Goal: Communication & Community: Answer question/provide support

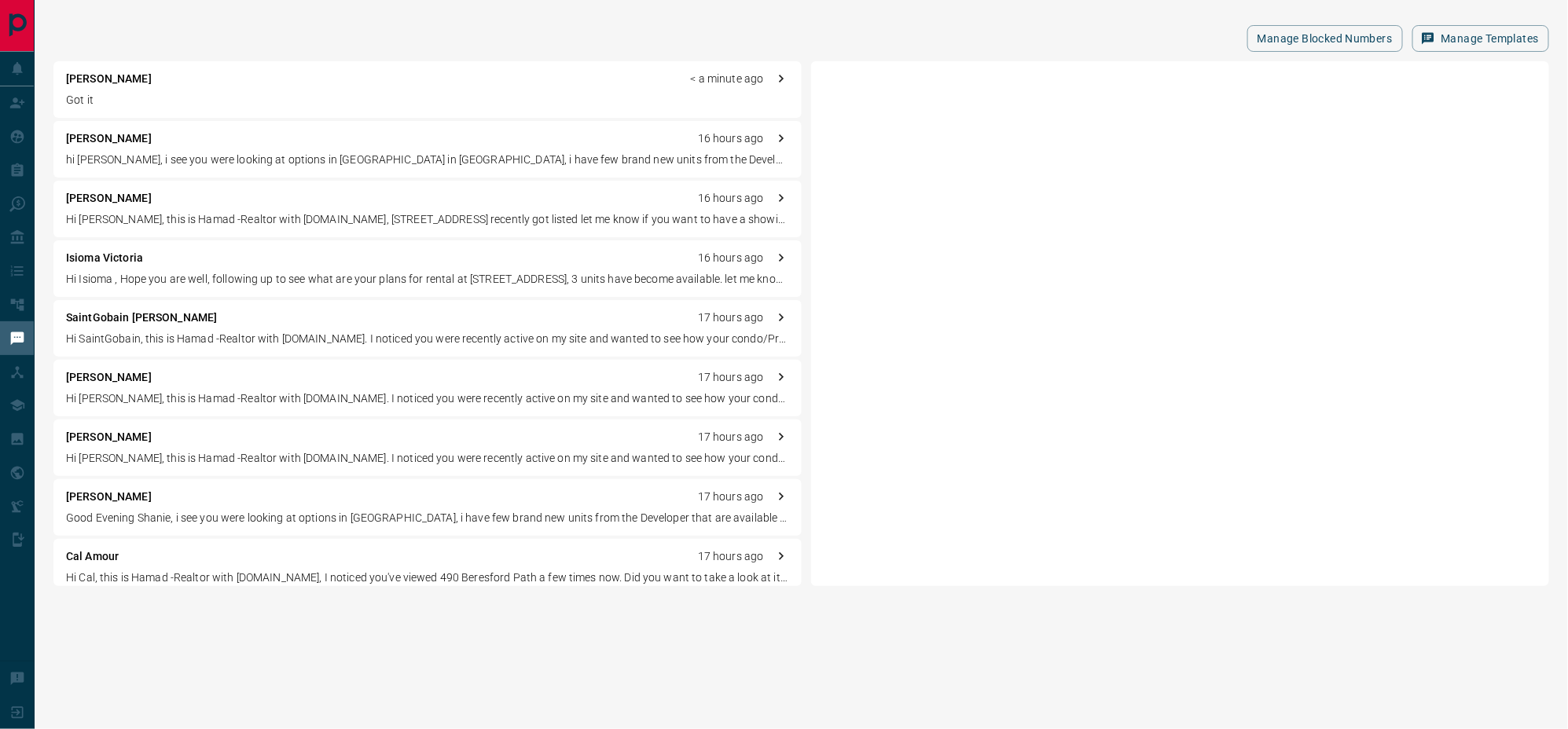
click at [291, 95] on p "Got it" at bounding box center [428, 99] width 723 height 17
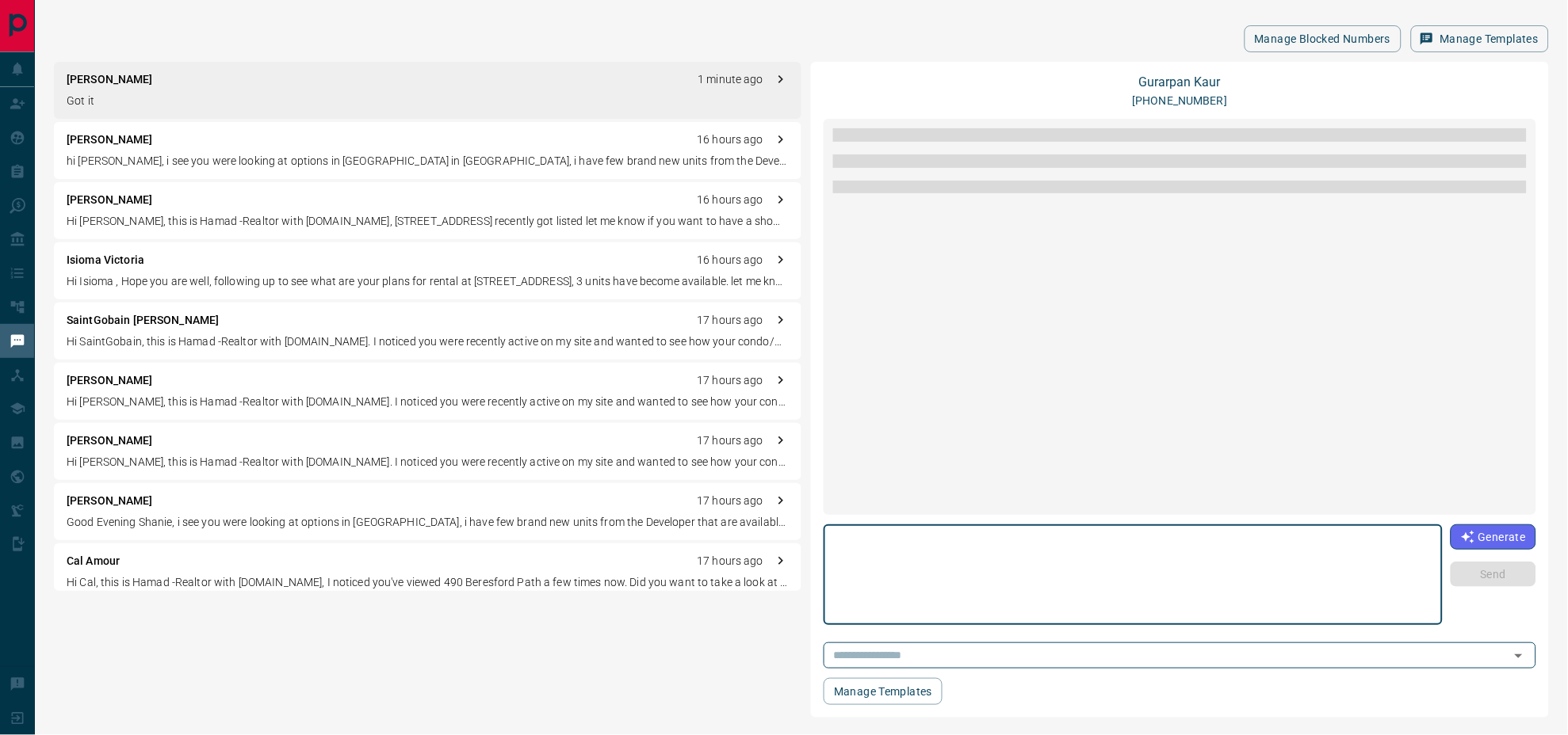
scroll to position [342, 0]
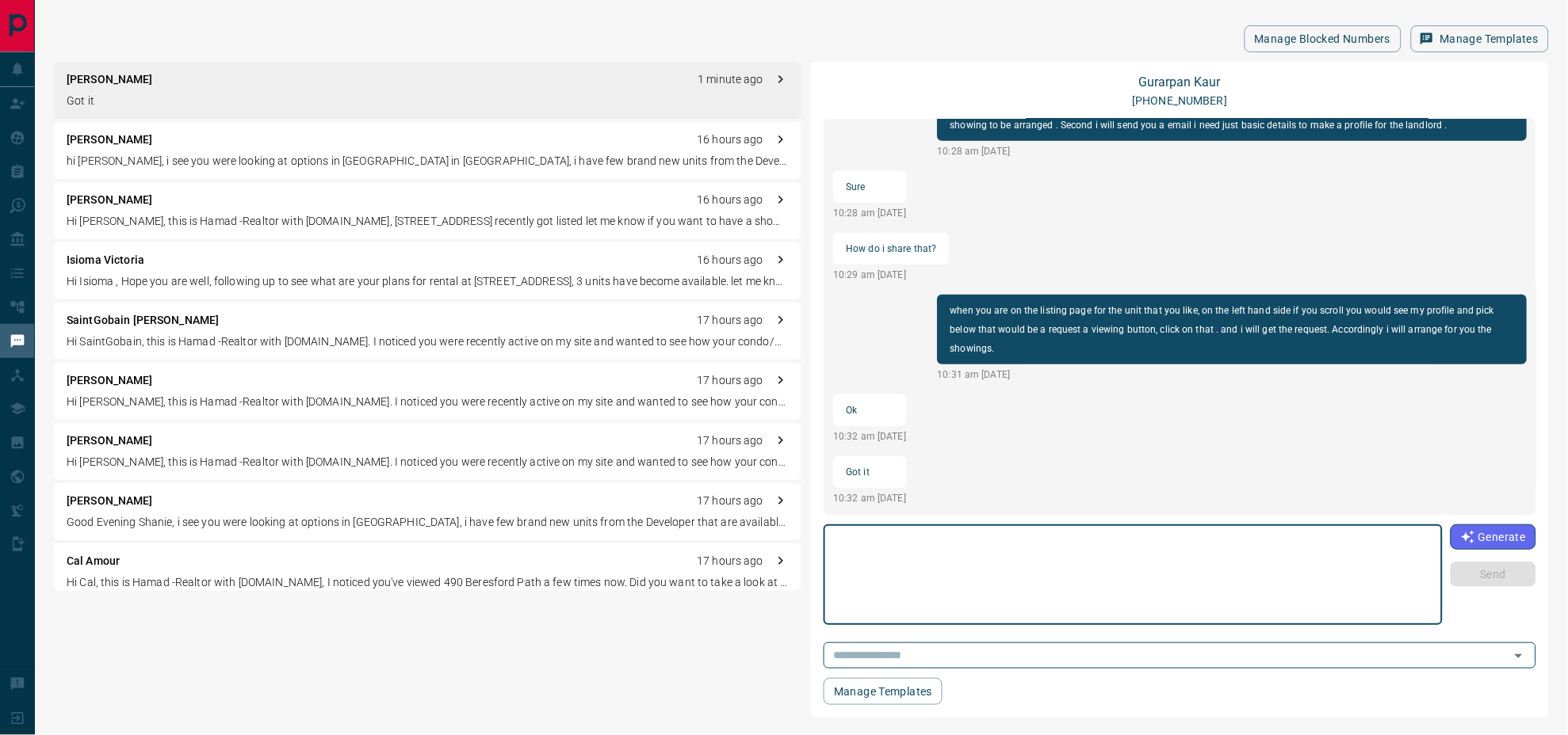
click at [933, 571] on textarea at bounding box center [1132, 575] width 597 height 87
type textarea "*"
type textarea "**********"
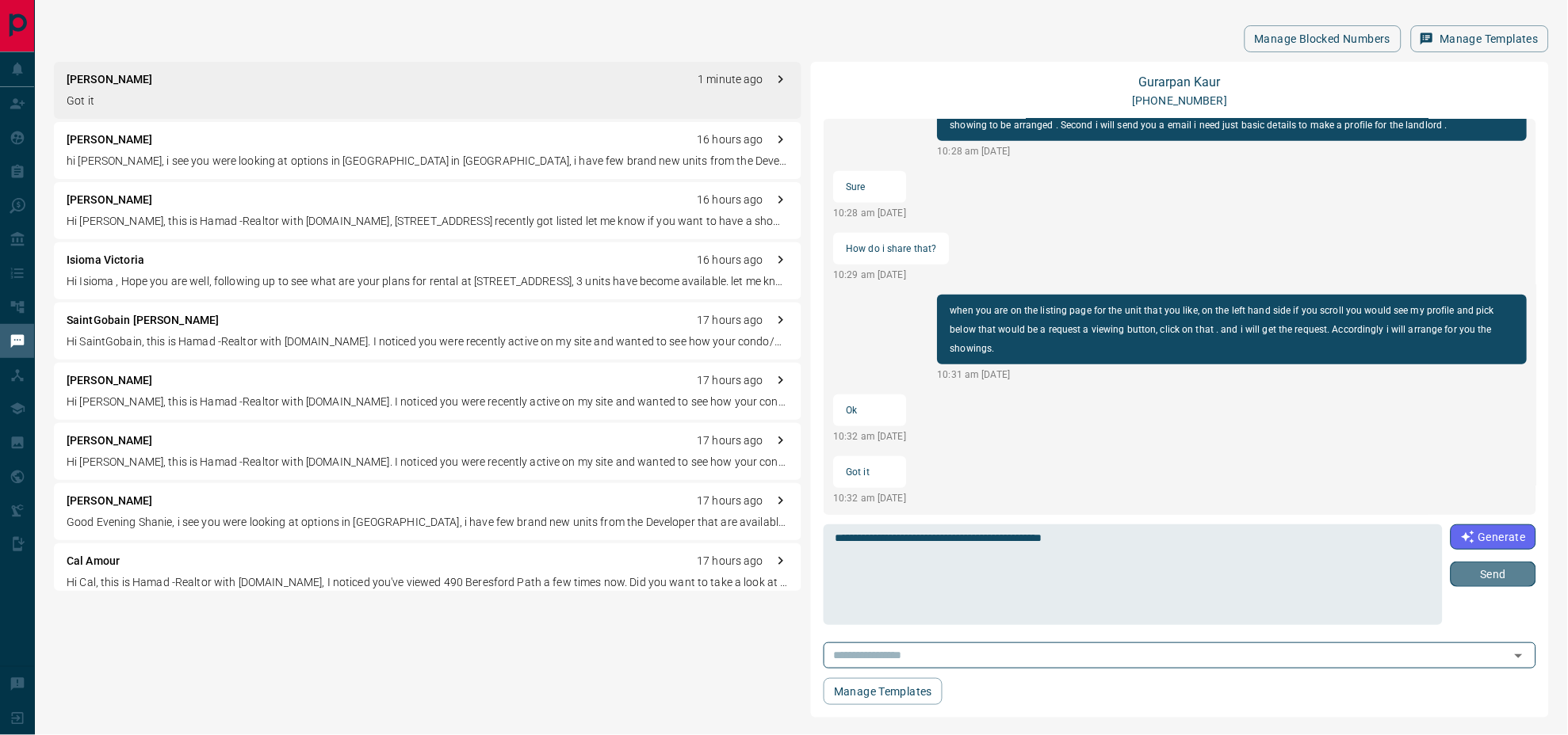
click at [1522, 581] on button "Send" at bounding box center [1493, 575] width 86 height 26
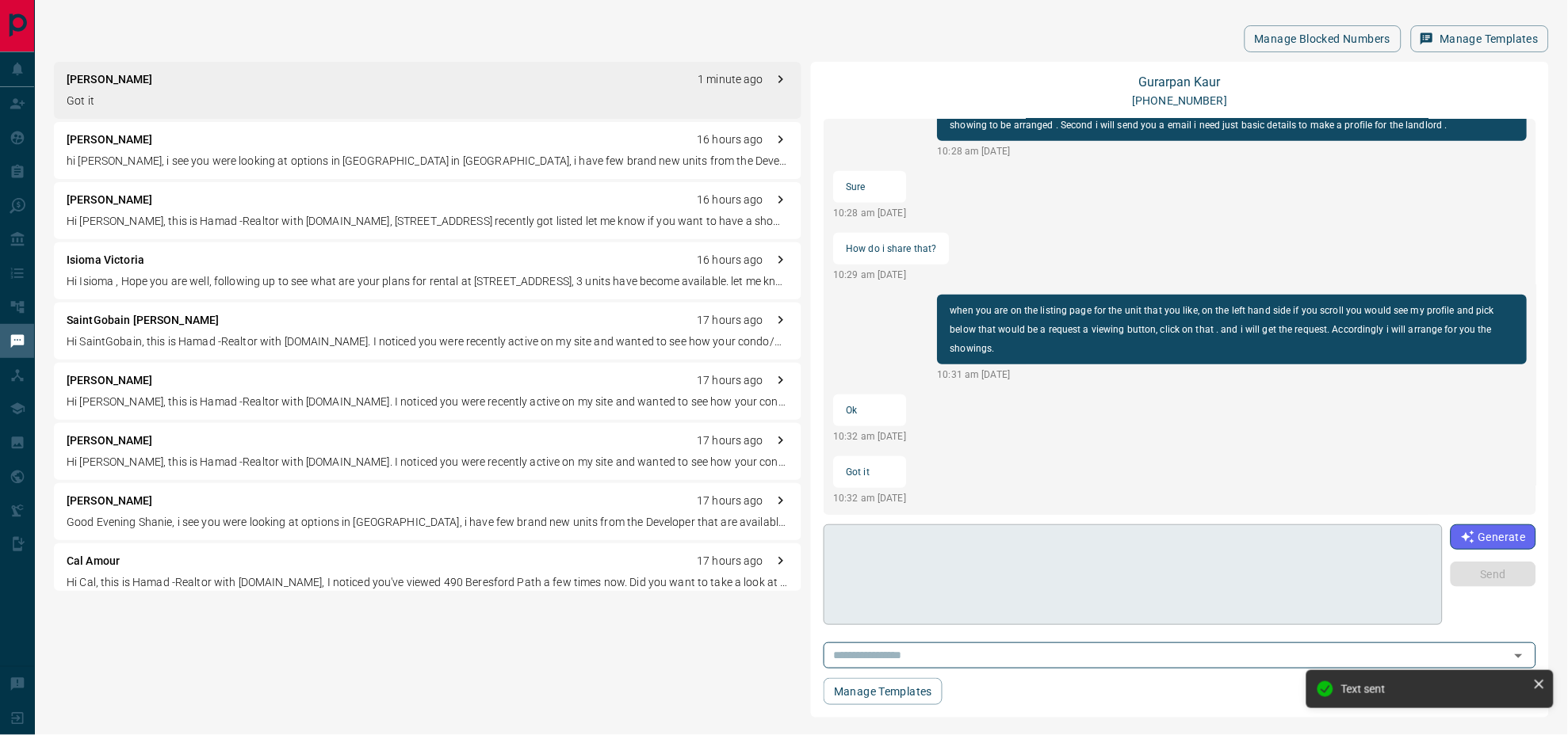
scroll to position [409, 0]
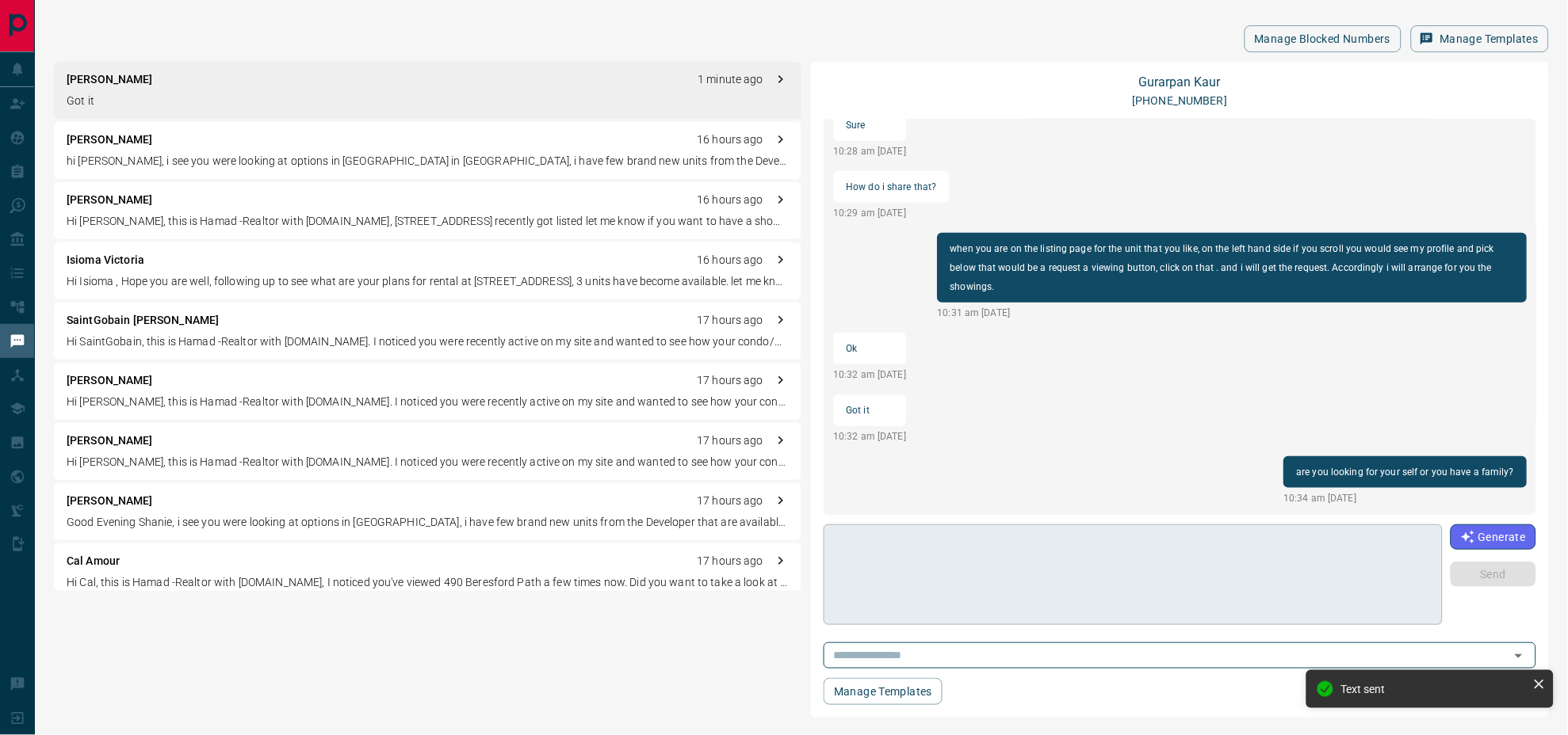
click at [1133, 585] on textarea at bounding box center [1129, 575] width 588 height 87
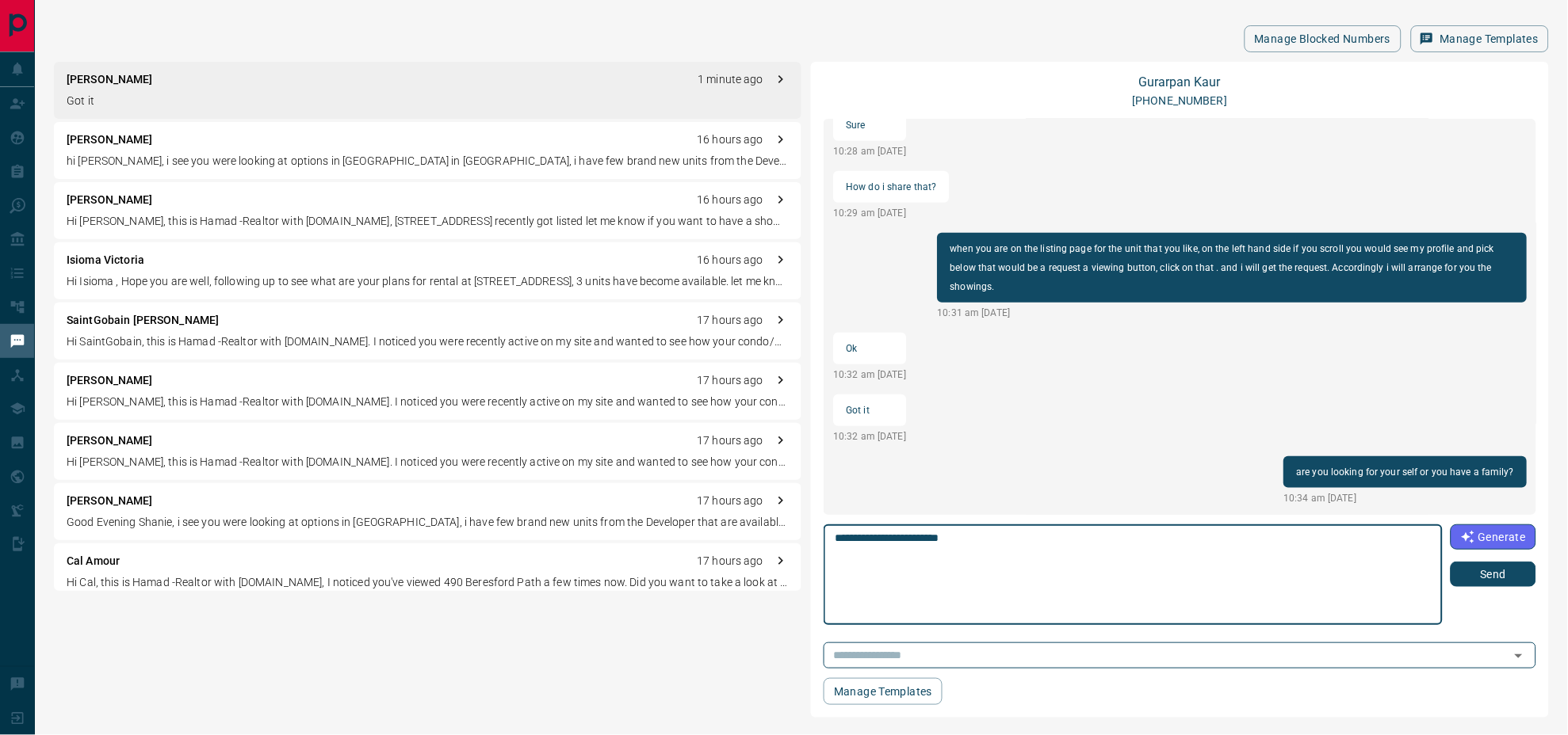
type textarea "**********"
click at [1480, 577] on button "Send" at bounding box center [1493, 575] width 86 height 26
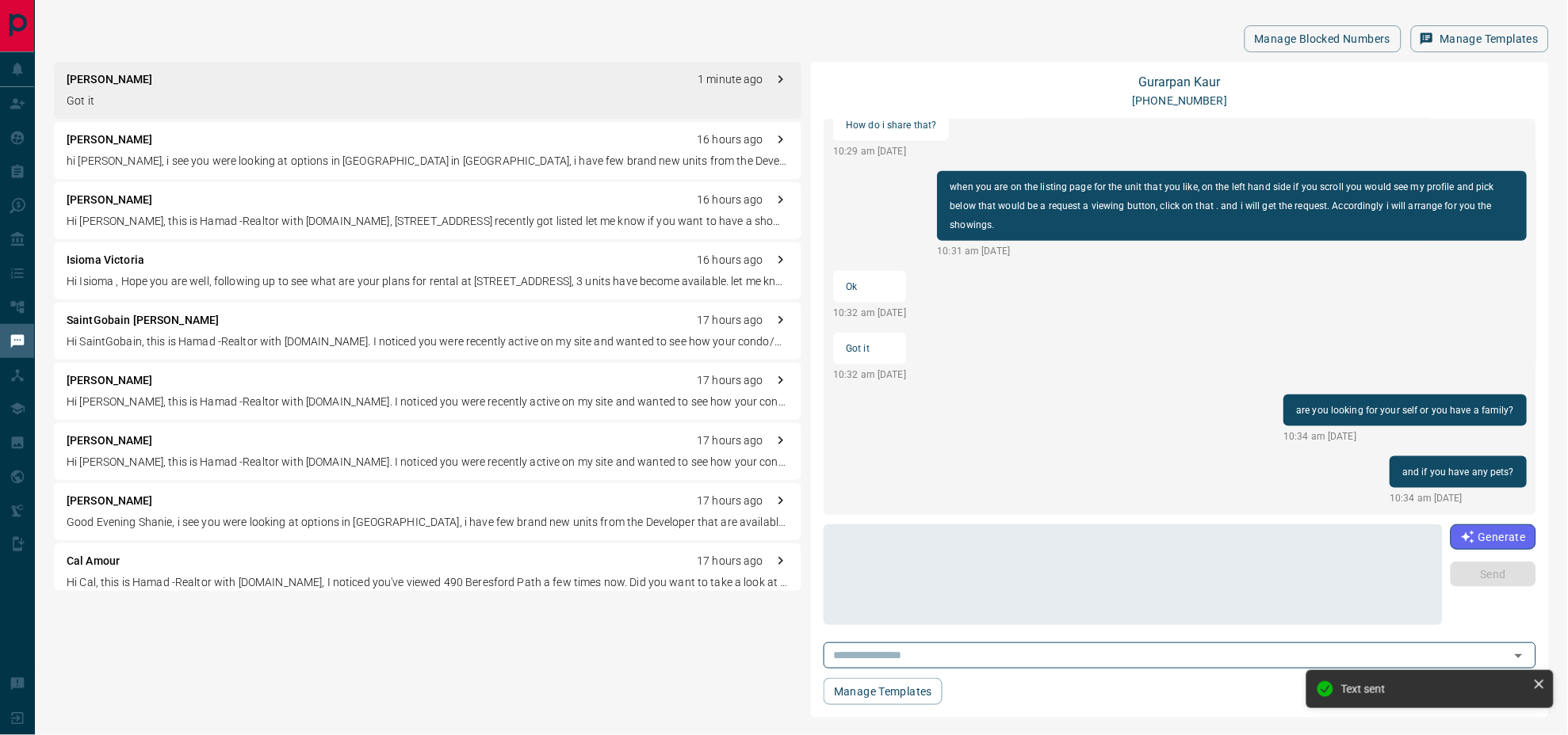
scroll to position [477, 0]
